Goal: Task Accomplishment & Management: Manage account settings

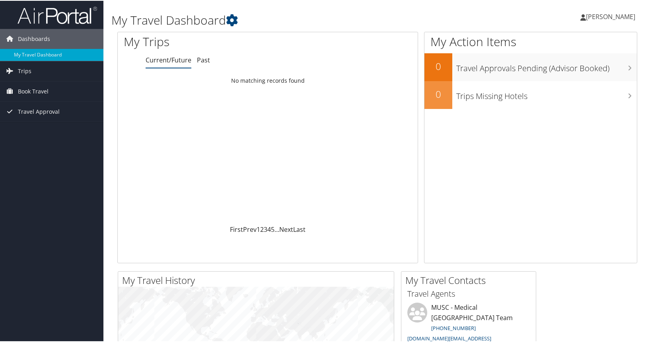
click at [603, 18] on span "[PERSON_NAME]" at bounding box center [610, 16] width 49 height 9
click at [559, 132] on link "Sign Out" at bounding box center [589, 130] width 89 height 14
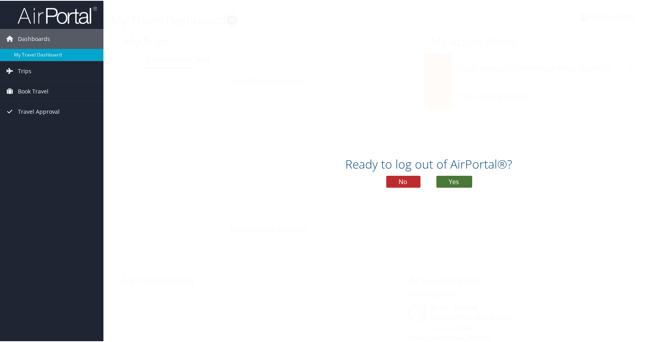
click at [448, 184] on button "Yes" at bounding box center [454, 181] width 36 height 12
